Goal: Ask a question

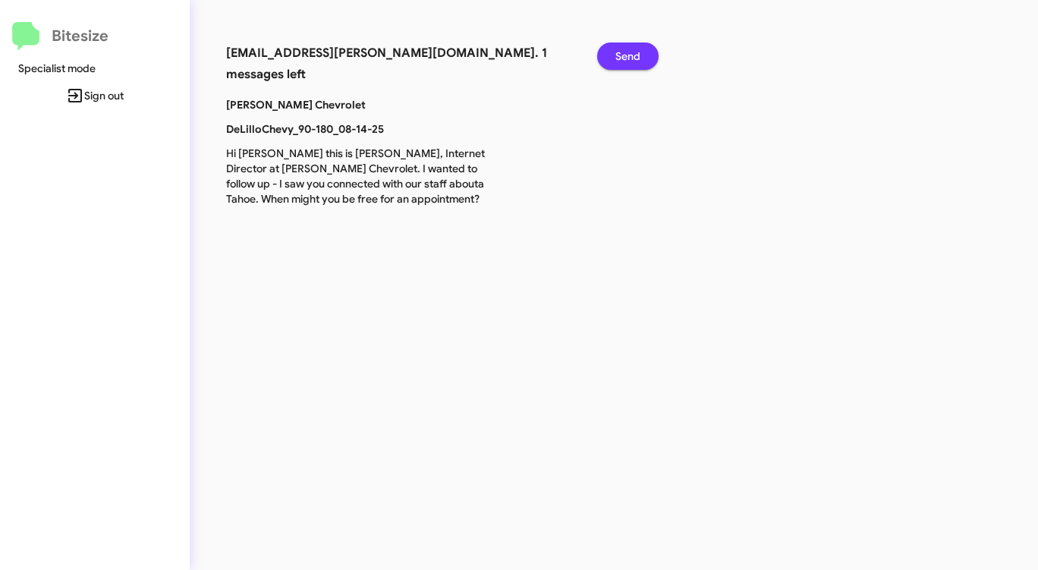
click at [621, 49] on span "Send" at bounding box center [627, 55] width 25 height 27
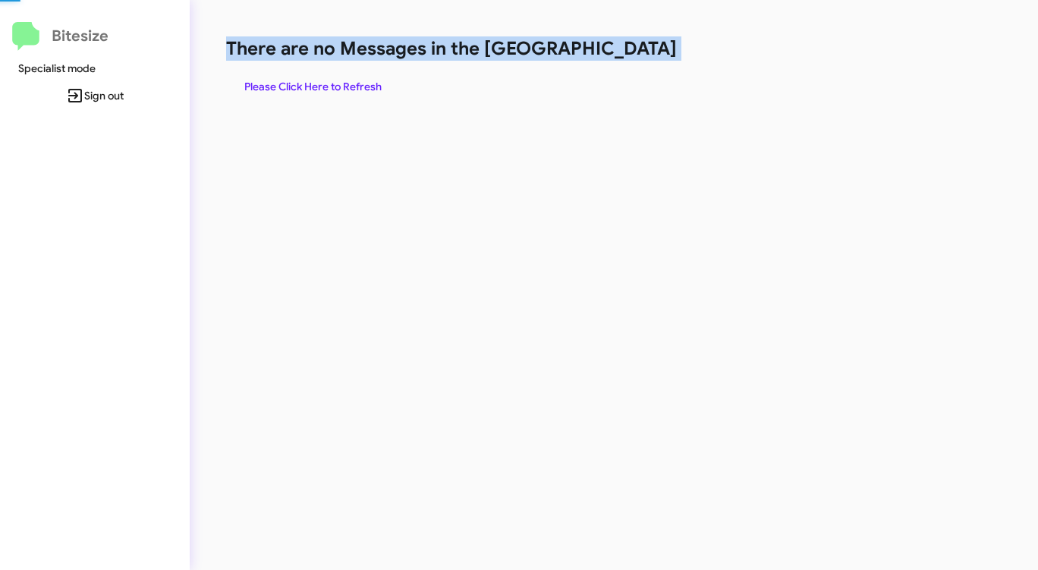
click at [621, 49] on h1 "There are no Messages in the [GEOGRAPHIC_DATA]" at bounding box center [543, 48] width 634 height 24
drag, startPoint x: 621, startPoint y: 49, endPoint x: 550, endPoint y: 74, distance: 75.6
click at [597, 59] on h1 "There are no Messages in the [GEOGRAPHIC_DATA]" at bounding box center [543, 48] width 634 height 24
click at [363, 83] on span "Please Click Here to Refresh" at bounding box center [312, 86] width 137 height 27
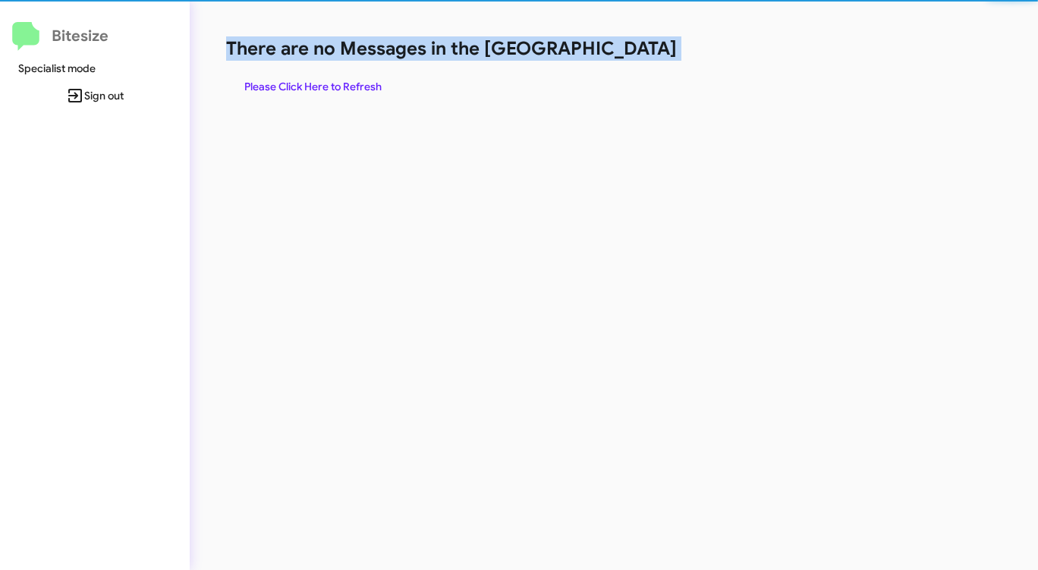
click at [363, 83] on span "Please Click Here to Refresh" at bounding box center [312, 86] width 137 height 27
